Goal: Find specific page/section: Find specific page/section

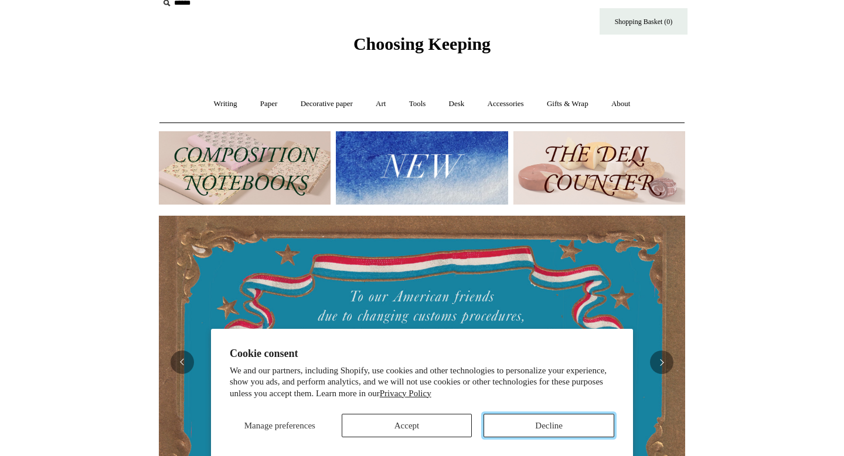
click at [539, 421] on button "Decline" at bounding box center [548, 425] width 131 height 23
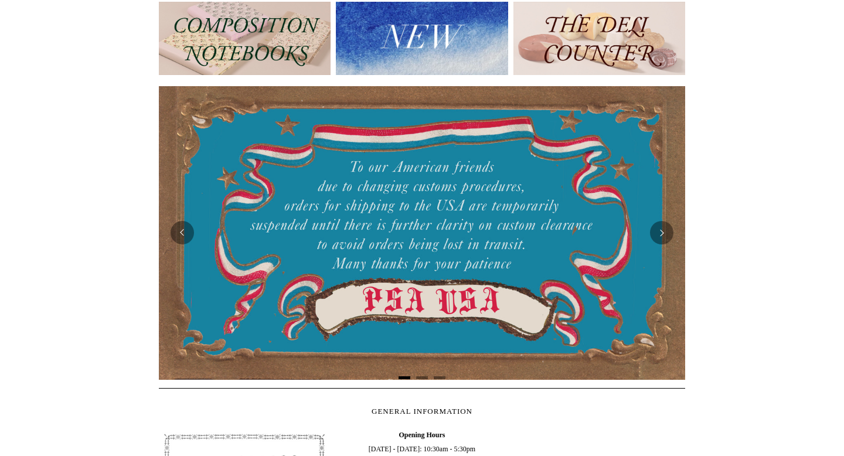
scroll to position [148, 0]
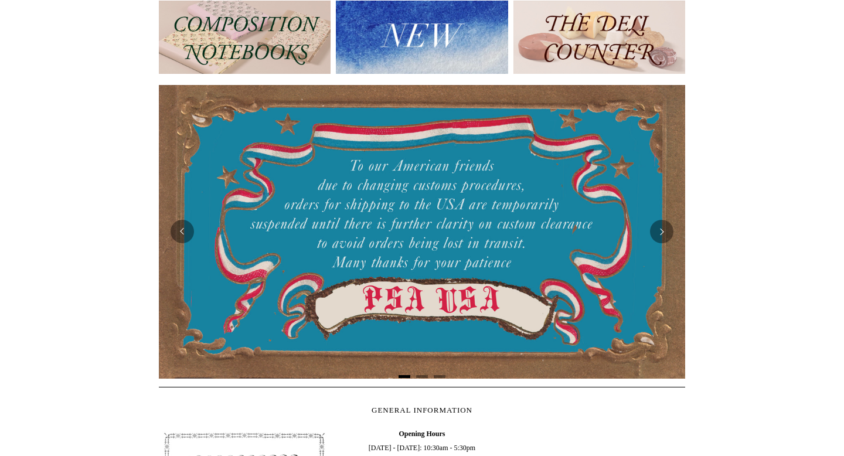
click at [253, 47] on img at bounding box center [245, 37] width 172 height 73
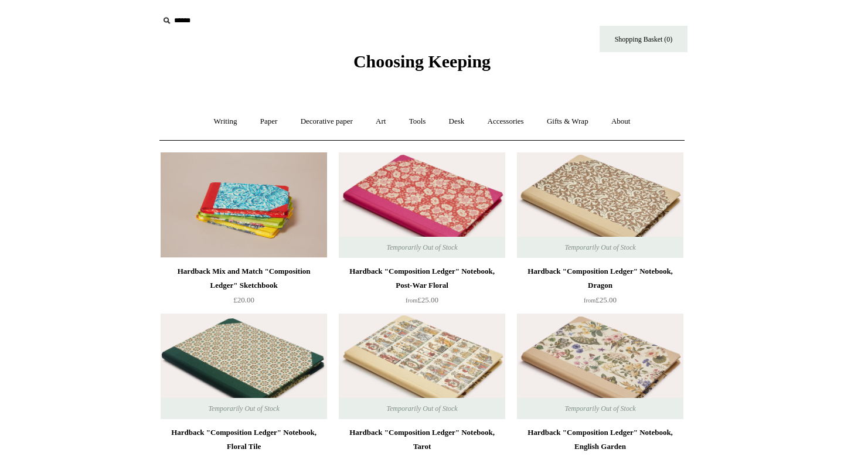
scroll to position [6, 0]
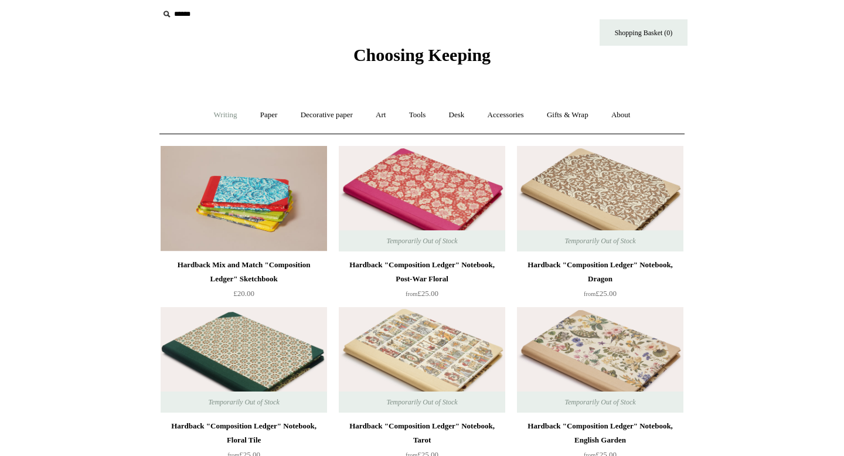
click at [216, 119] on link "Writing +" at bounding box center [225, 115] width 45 height 31
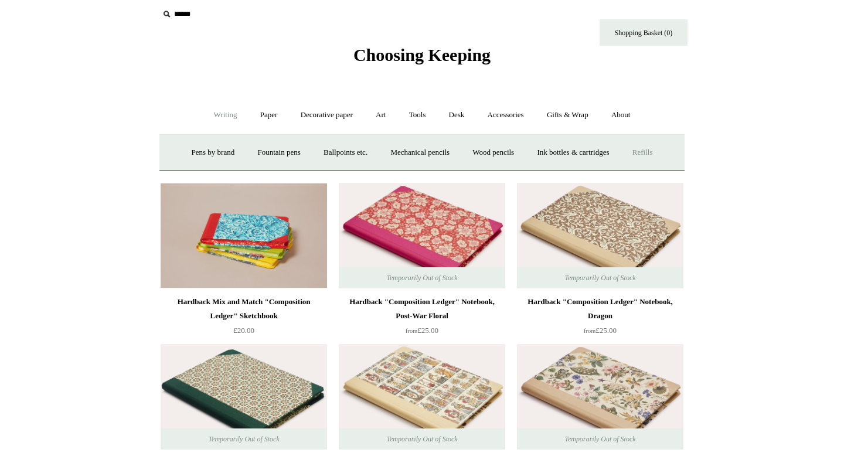
drag, startPoint x: 656, startPoint y: 153, endPoint x: 648, endPoint y: 155, distance: 8.5
click at [656, 153] on link "Refills +" at bounding box center [643, 152] width 42 height 31
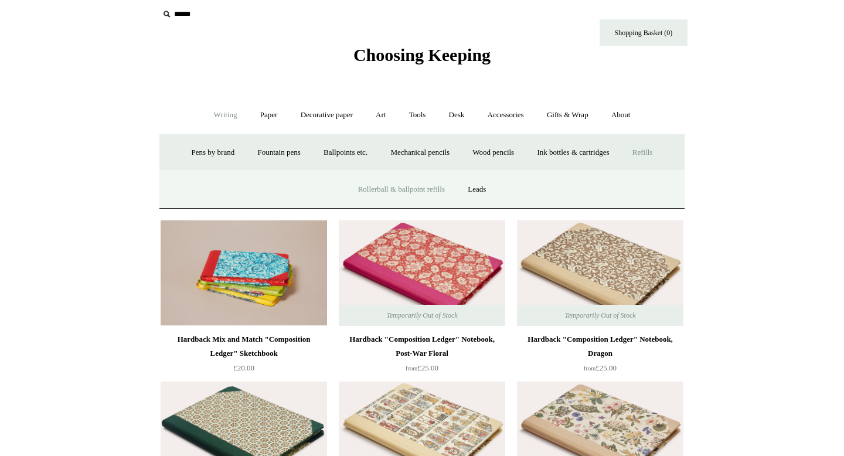
click at [407, 190] on link "Rollerball & ballpoint refills" at bounding box center [402, 189] width 108 height 31
